Goal: Task Accomplishment & Management: Manage account settings

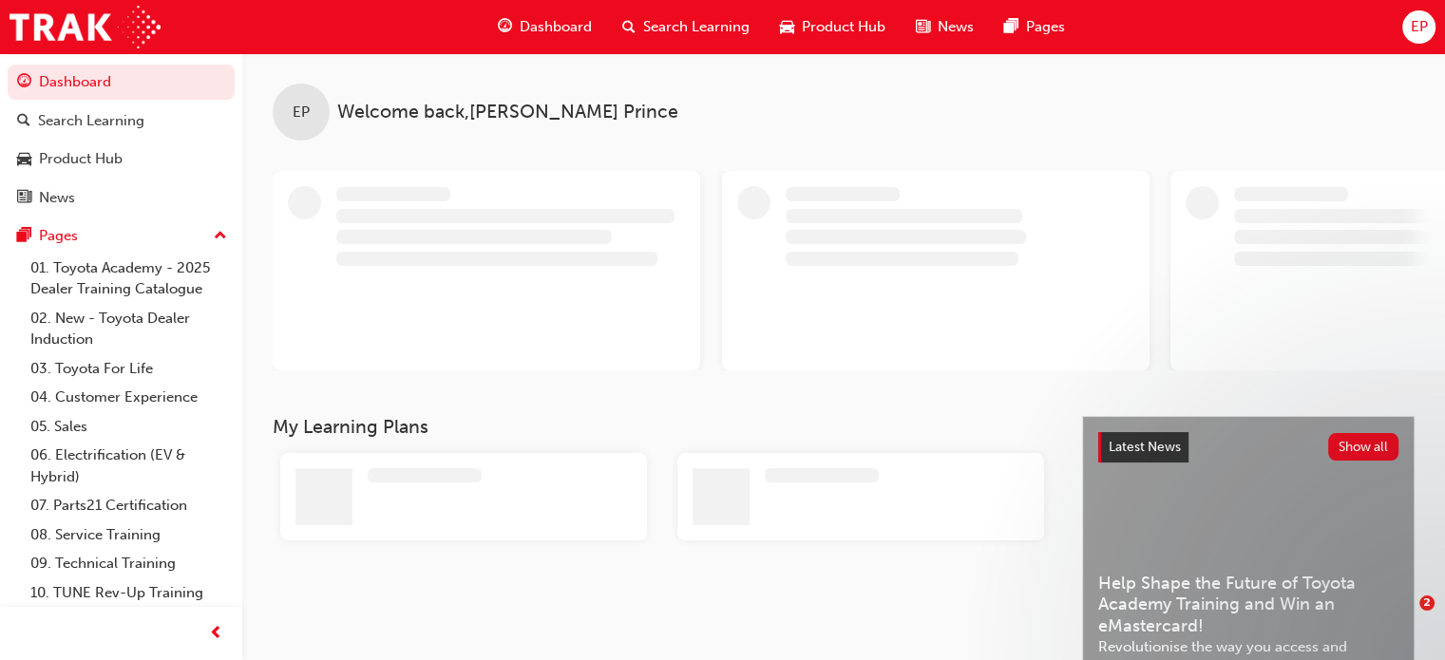
click at [1417, 26] on span "EP" at bounding box center [1418, 27] width 17 height 22
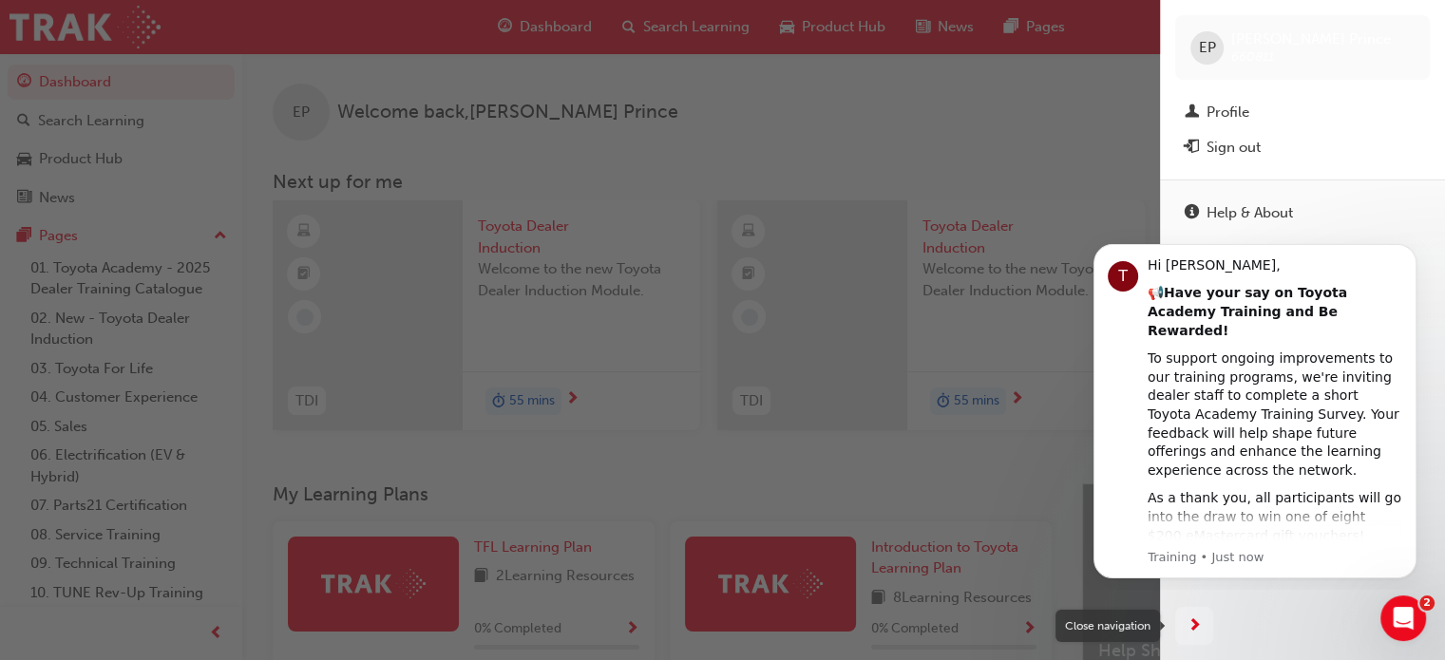
click at [1193, 623] on span "next-icon" at bounding box center [1195, 627] width 14 height 24
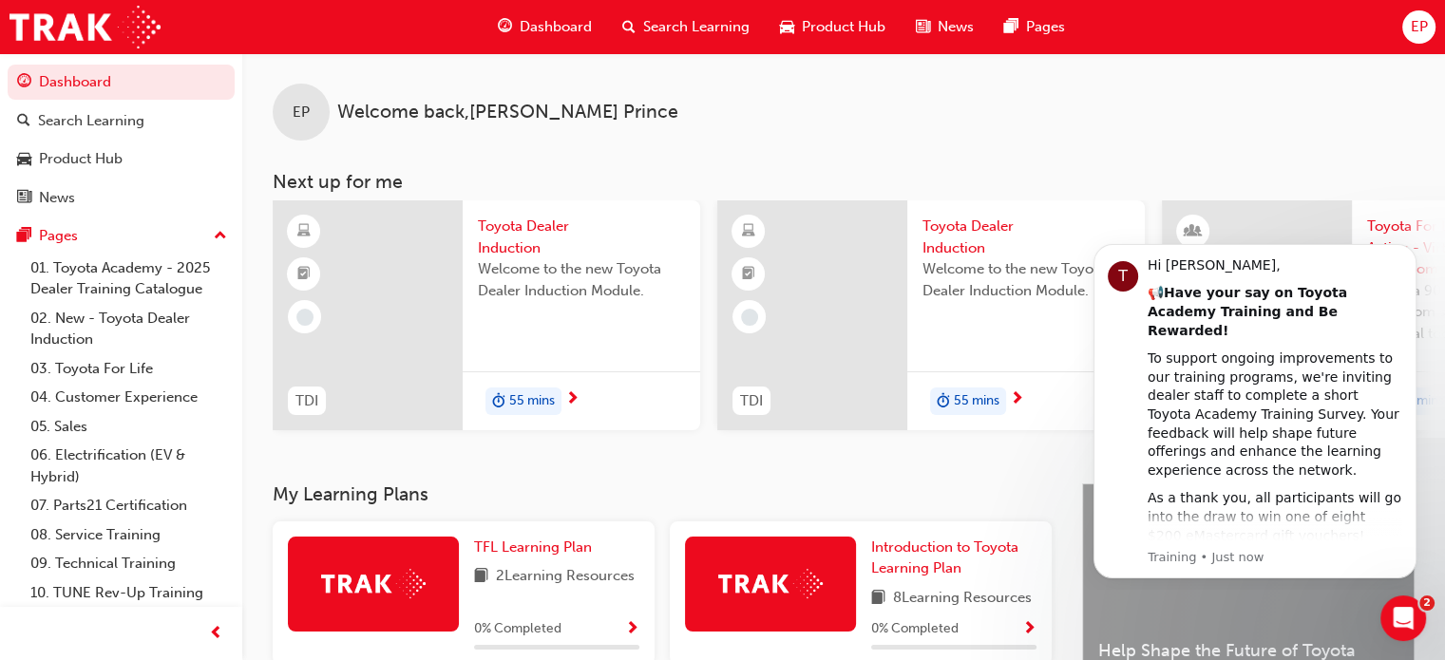
click at [1402, 27] on div "EP" at bounding box center [1418, 26] width 33 height 33
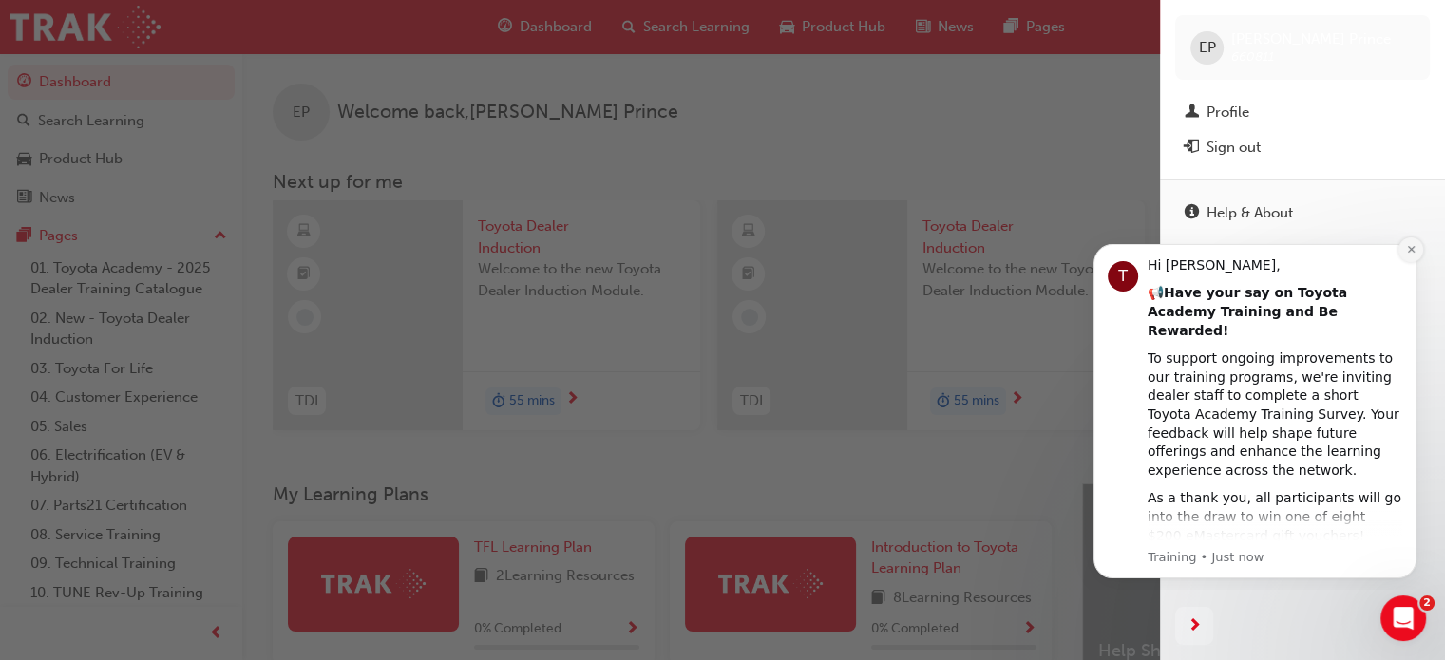
click at [1416, 249] on button "Dismiss notification" at bounding box center [1410, 250] width 25 height 25
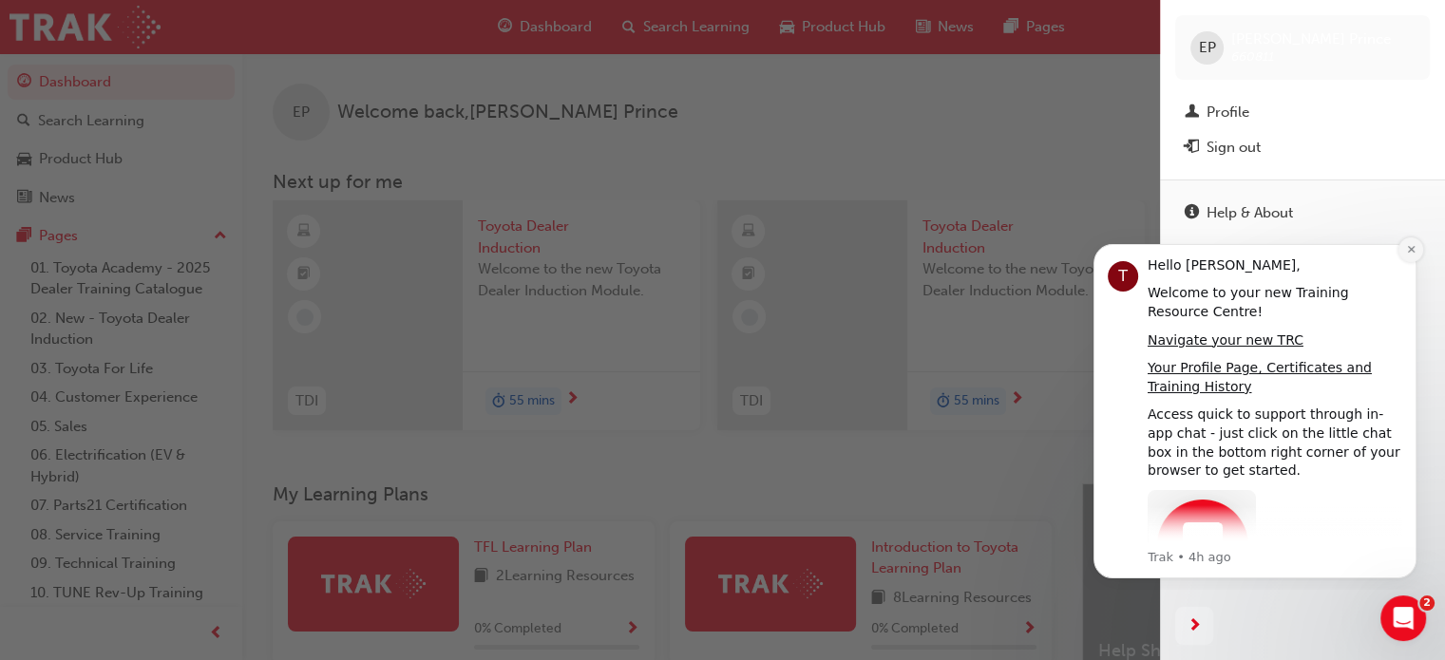
click at [1409, 255] on icon "Dismiss notification" at bounding box center [1411, 249] width 10 height 10
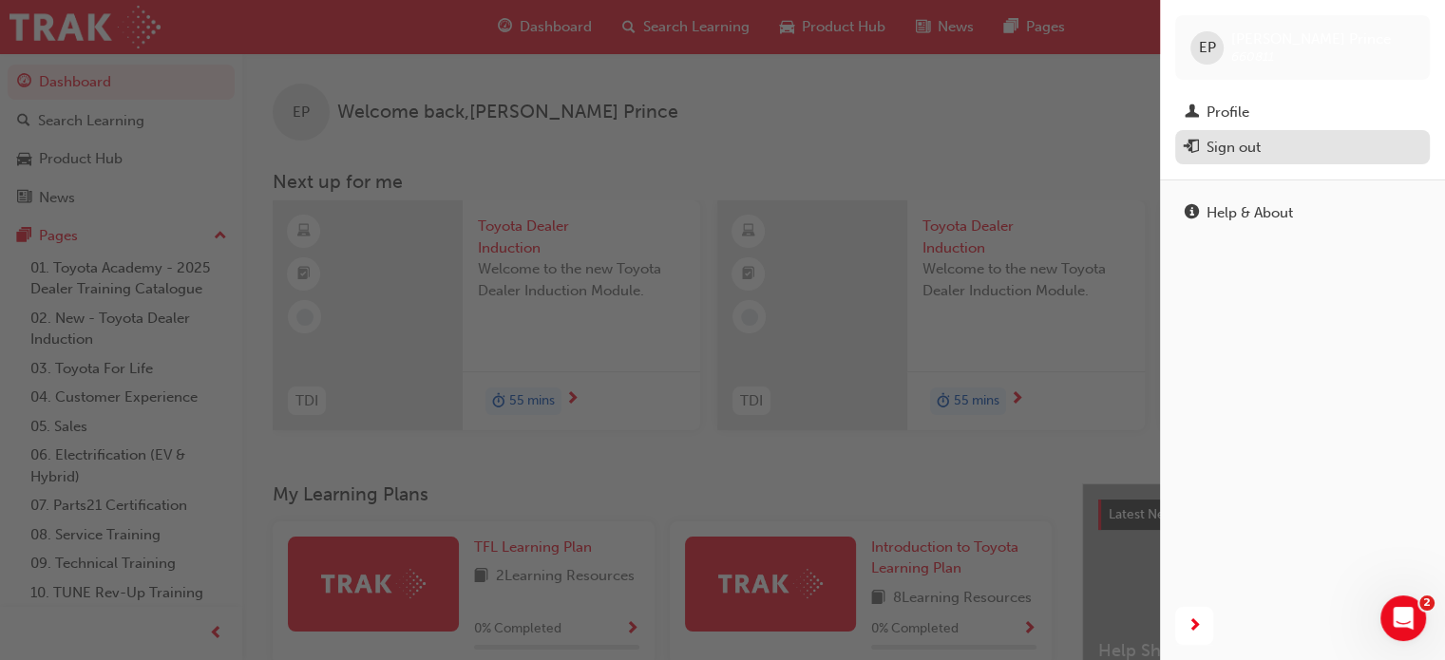
click at [1272, 161] on button "Sign out" at bounding box center [1302, 147] width 255 height 35
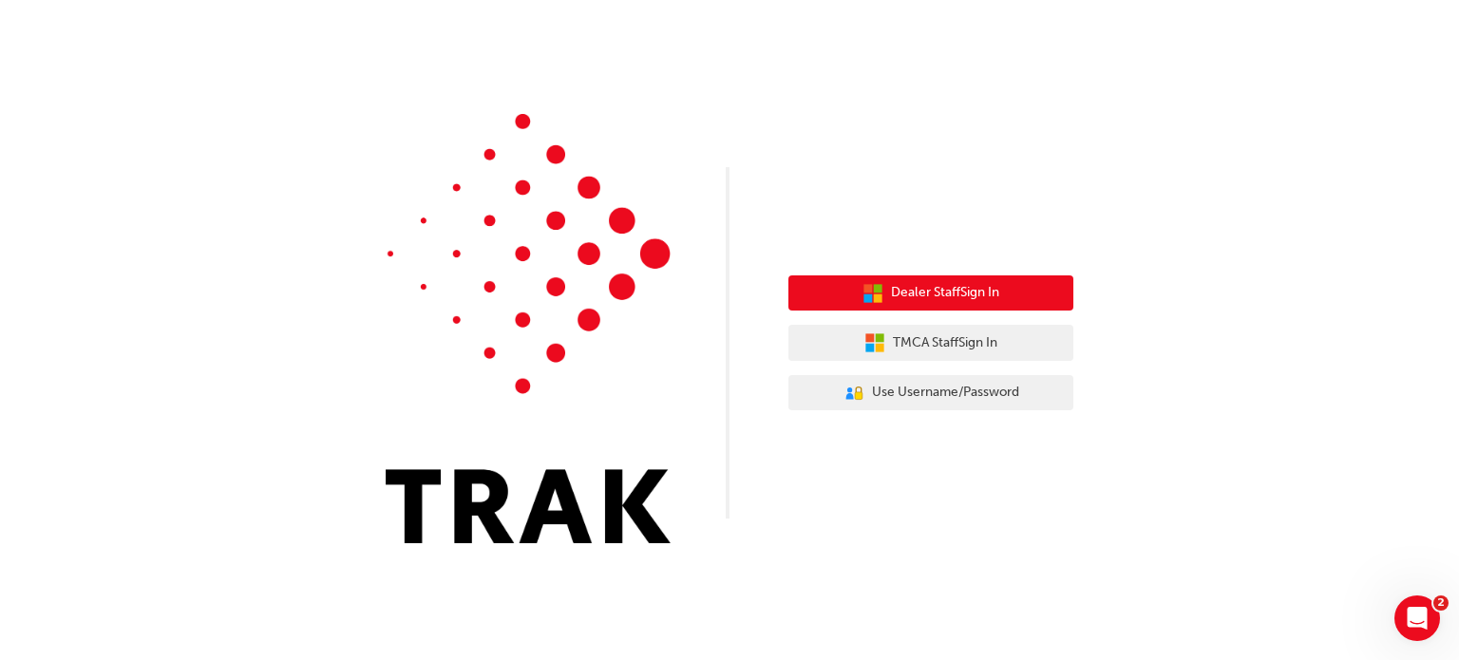
click at [902, 307] on button "Dealer Staff Sign In" at bounding box center [931, 294] width 285 height 36
click at [907, 283] on span "Dealer Staff Sign In" at bounding box center [945, 293] width 108 height 22
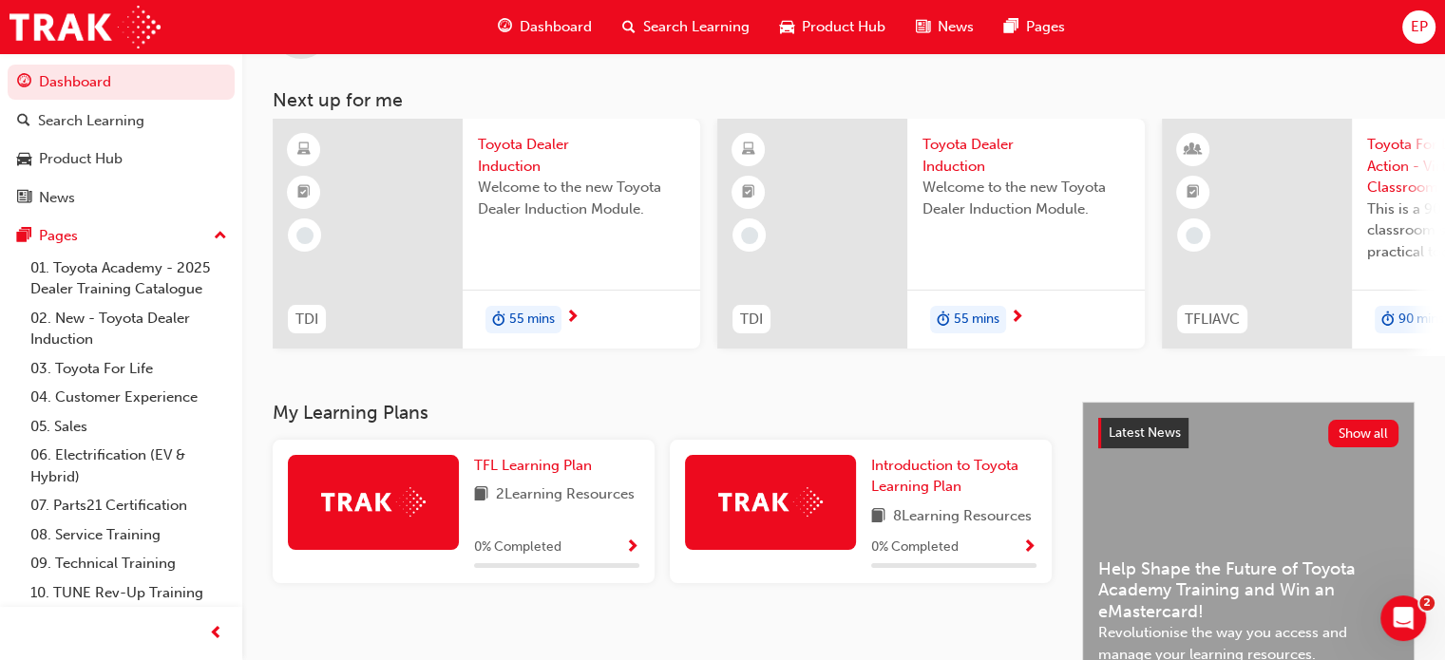
scroll to position [74, 0]
